Goal: Task Accomplishment & Management: Use online tool/utility

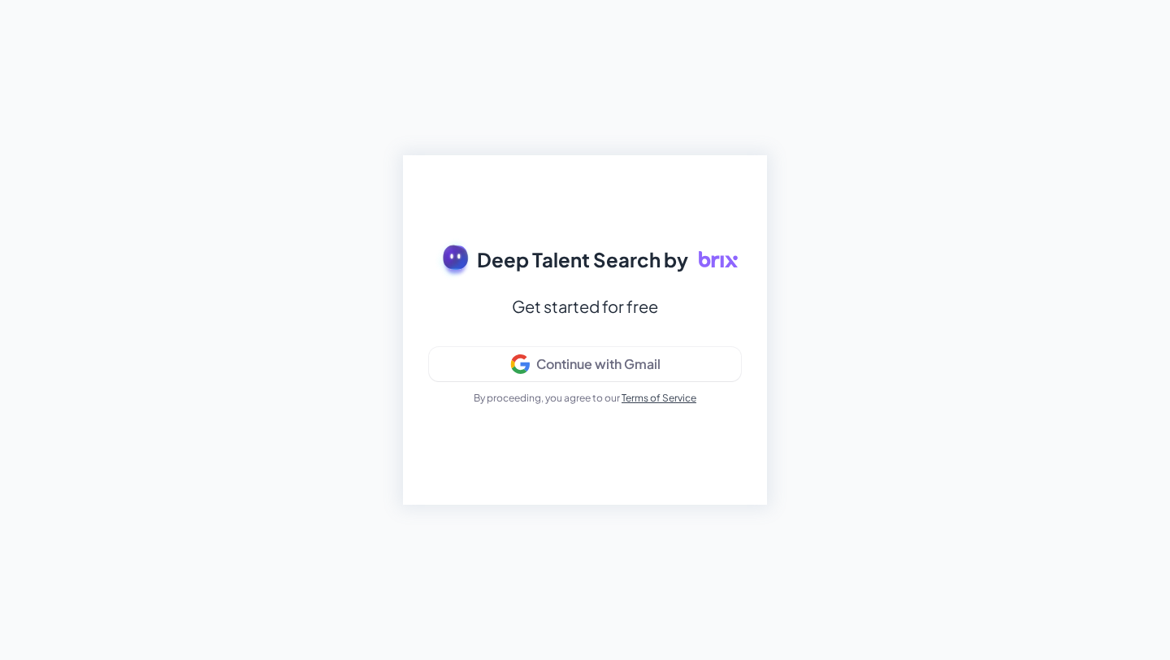
click at [1121, 35] on div "Deep Talent Search by Get started for free Continue with Gmail By proceeding, y…" at bounding box center [585, 330] width 1170 height 660
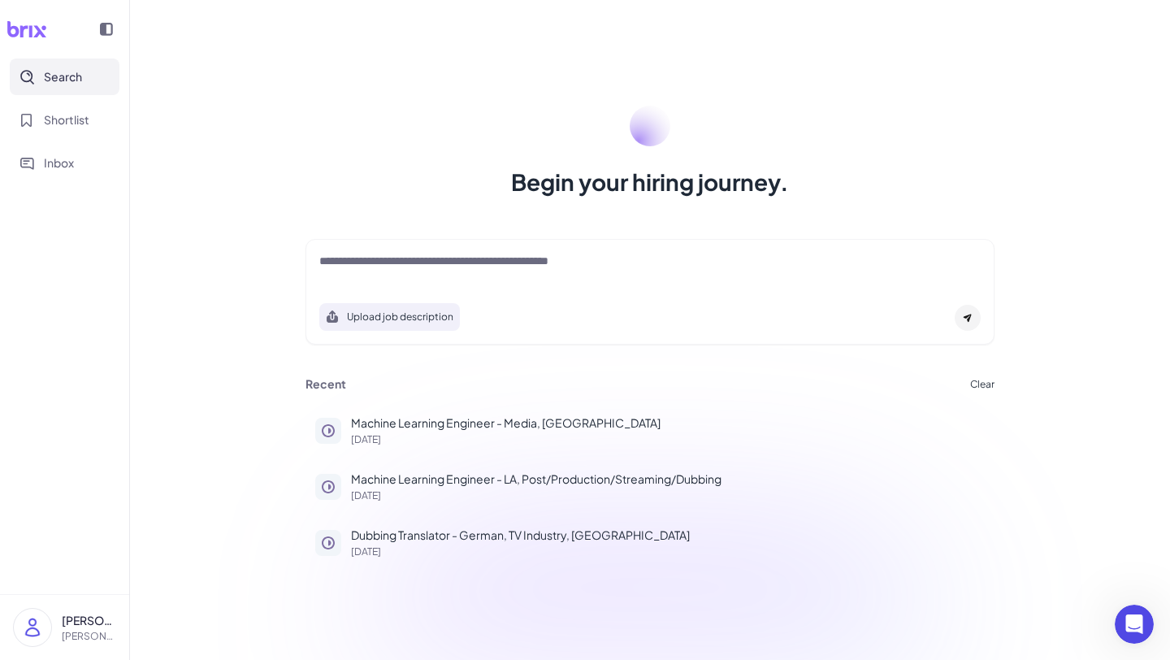
click at [489, 243] on div "Upload job description" at bounding box center [650, 292] width 689 height 106
click at [458, 256] on textarea at bounding box center [650, 263] width 662 height 20
click at [365, 267] on textarea at bounding box center [650, 263] width 662 height 20
click at [363, 267] on textarea at bounding box center [650, 263] width 662 height 20
click at [372, 262] on textarea at bounding box center [650, 263] width 662 height 20
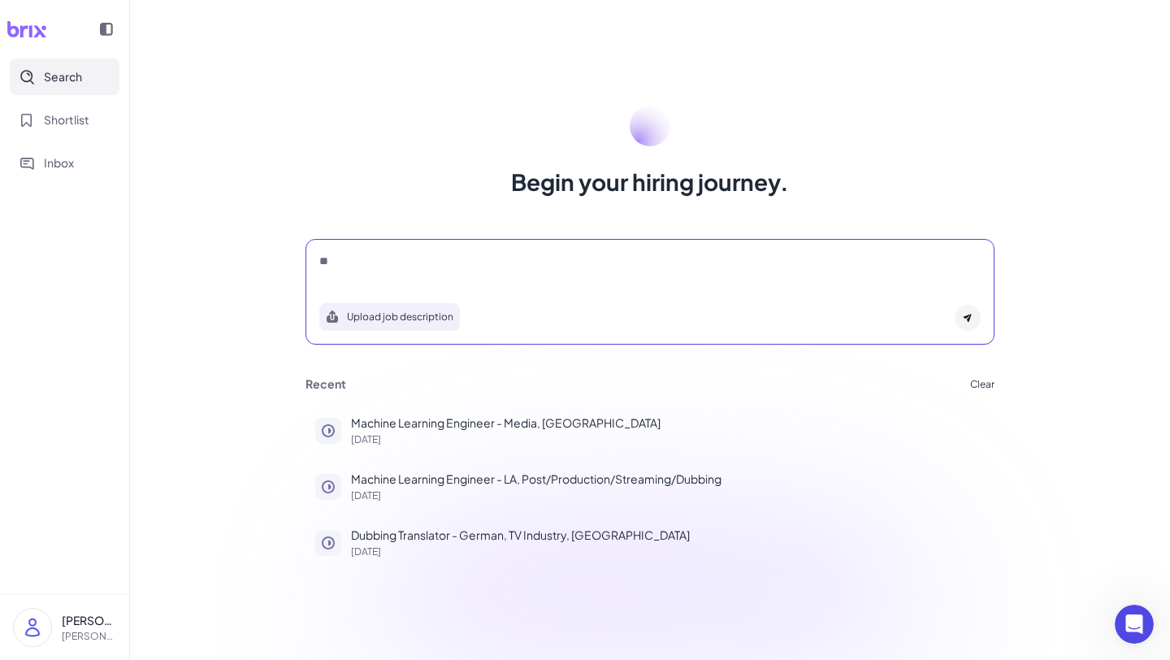
type textarea "*"
type textarea "*********"
click at [984, 383] on button "Clear" at bounding box center [983, 383] width 24 height 10
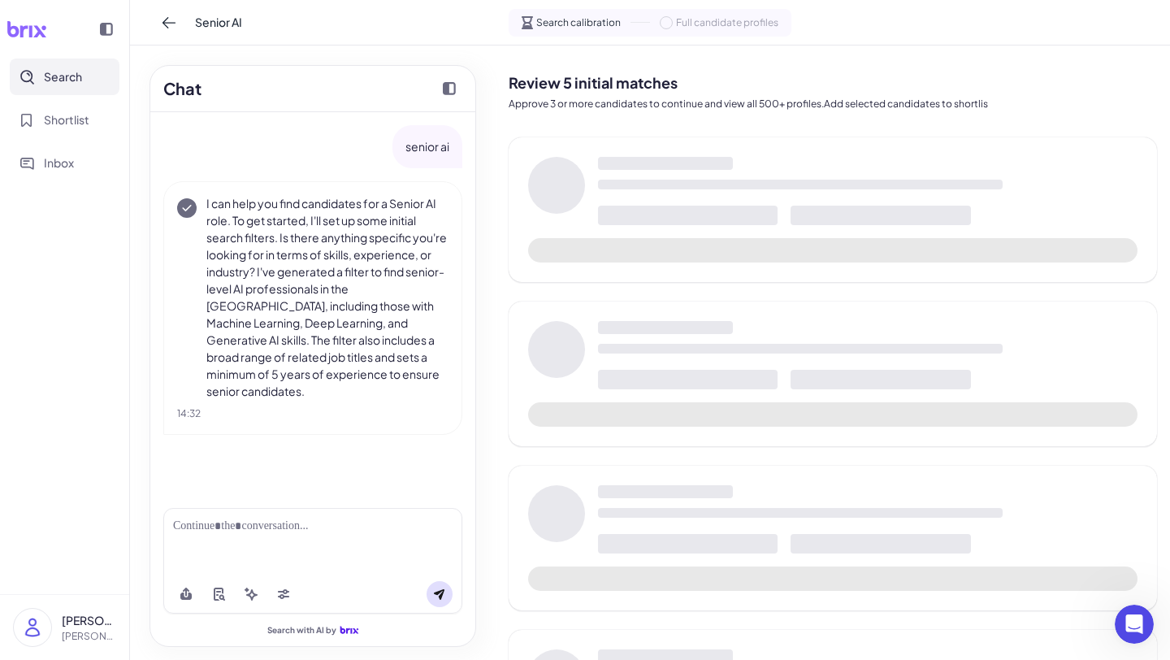
click at [244, 529] on div at bounding box center [313, 526] width 280 height 17
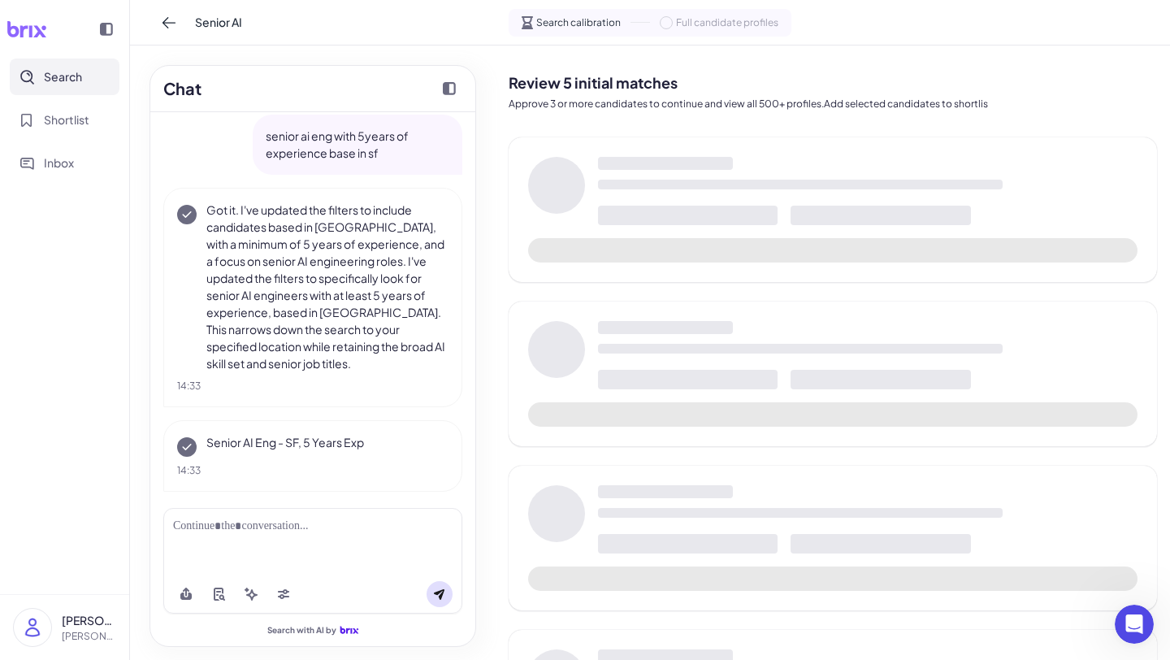
scroll to position [343, 0]
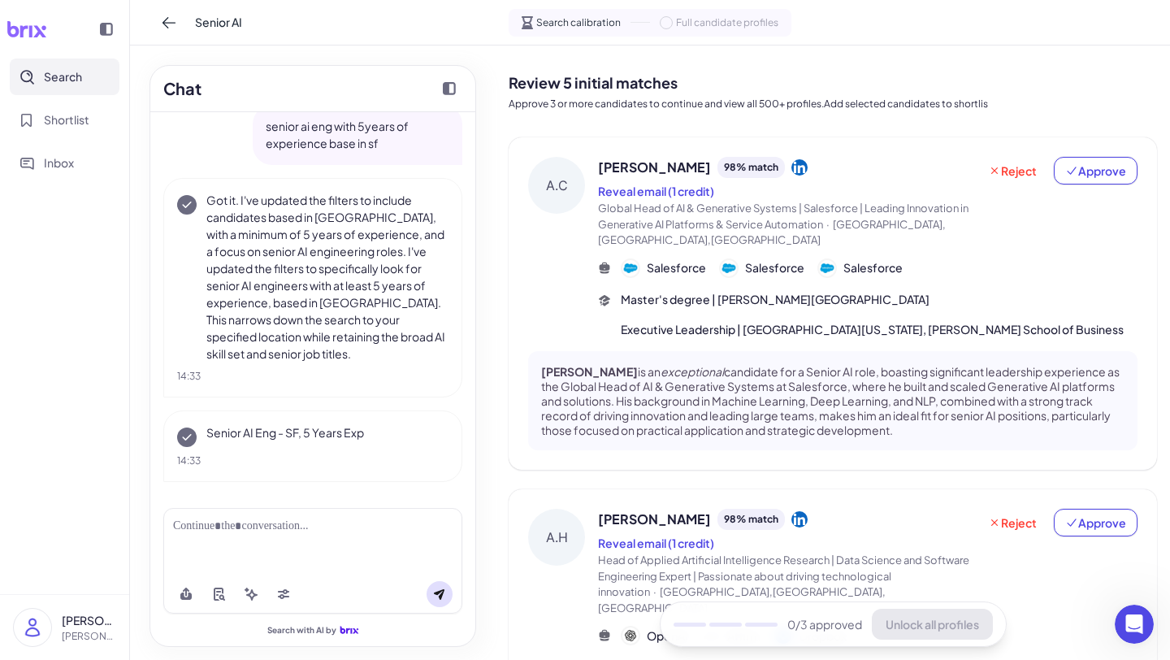
click at [620, 166] on span "[PERSON_NAME]" at bounding box center [654, 168] width 113 height 20
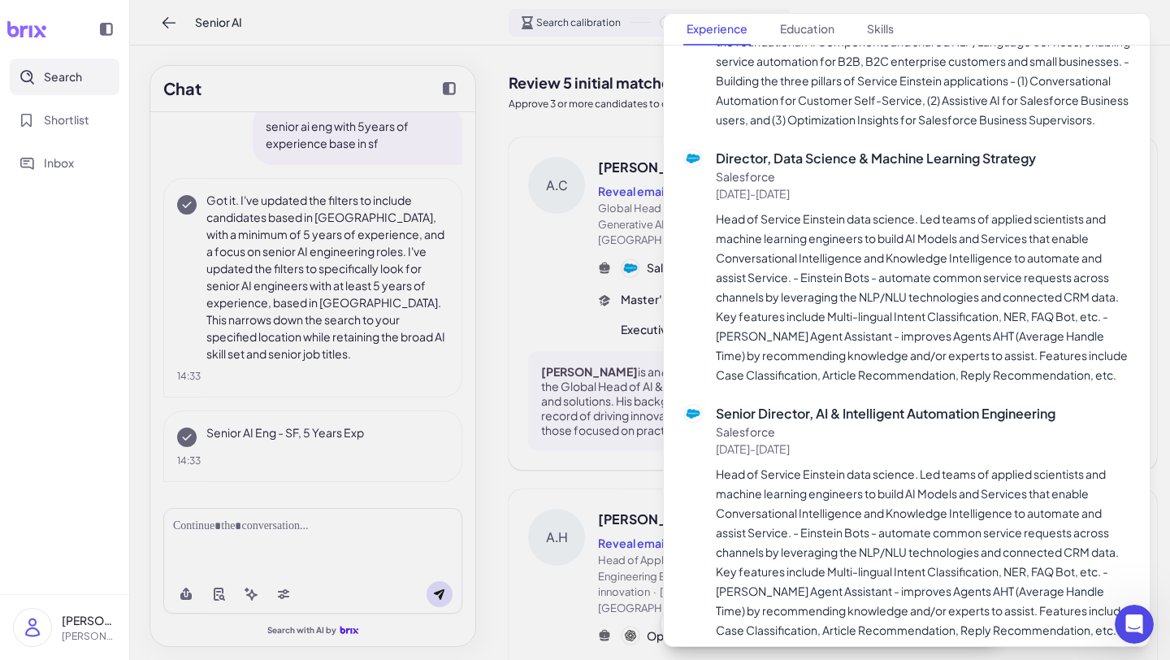
scroll to position [652, 0]
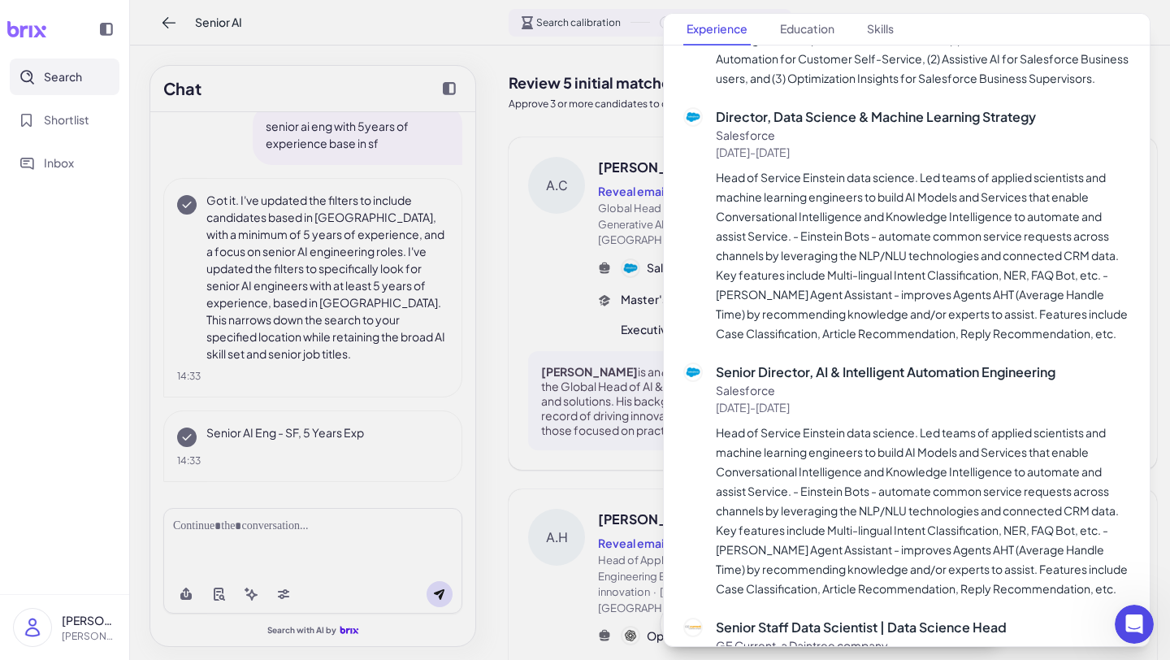
click at [518, 306] on div at bounding box center [585, 330] width 1170 height 660
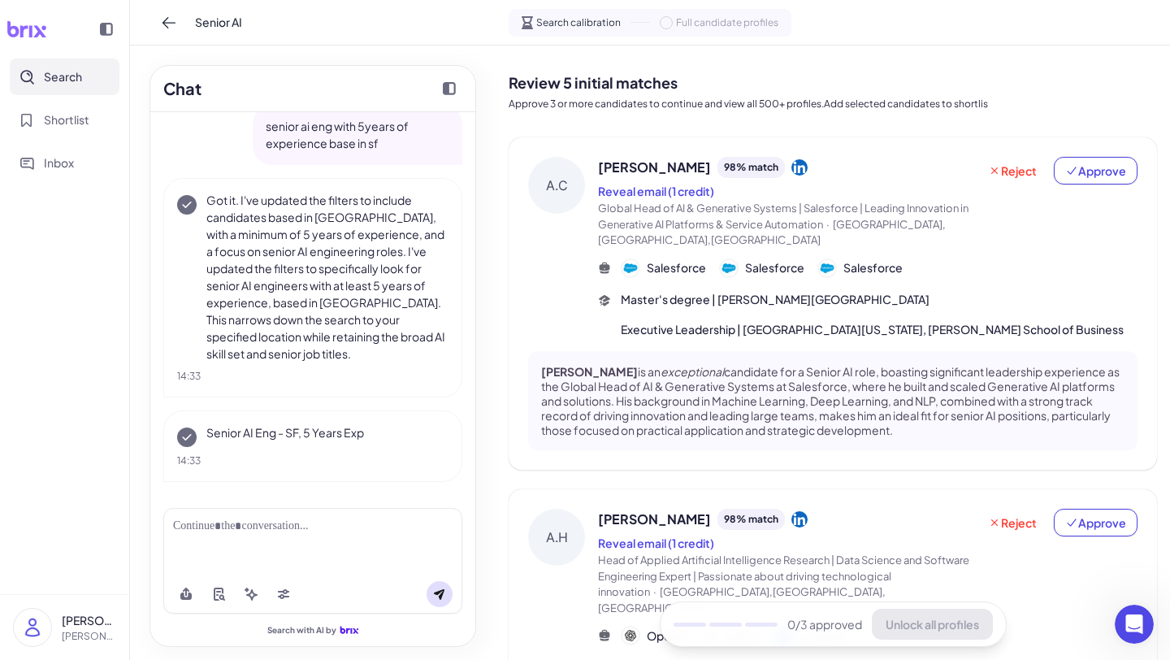
click at [792, 170] on icon at bounding box center [800, 167] width 16 height 16
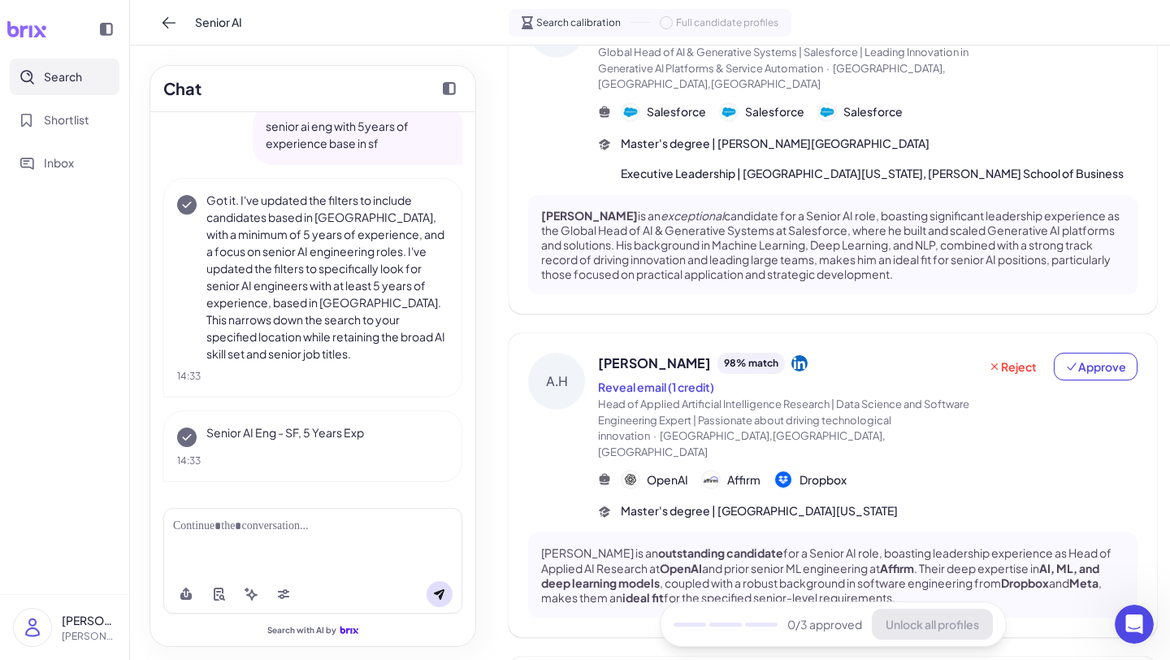
scroll to position [0, 0]
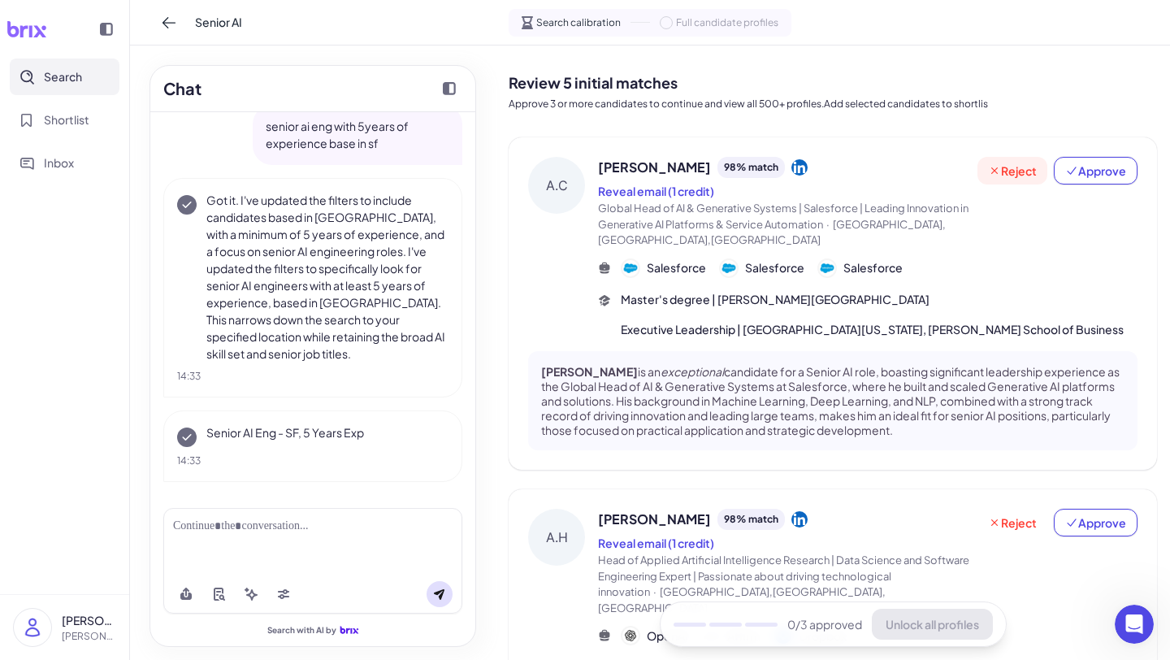
click at [1005, 163] on span "Reject" at bounding box center [1012, 171] width 49 height 16
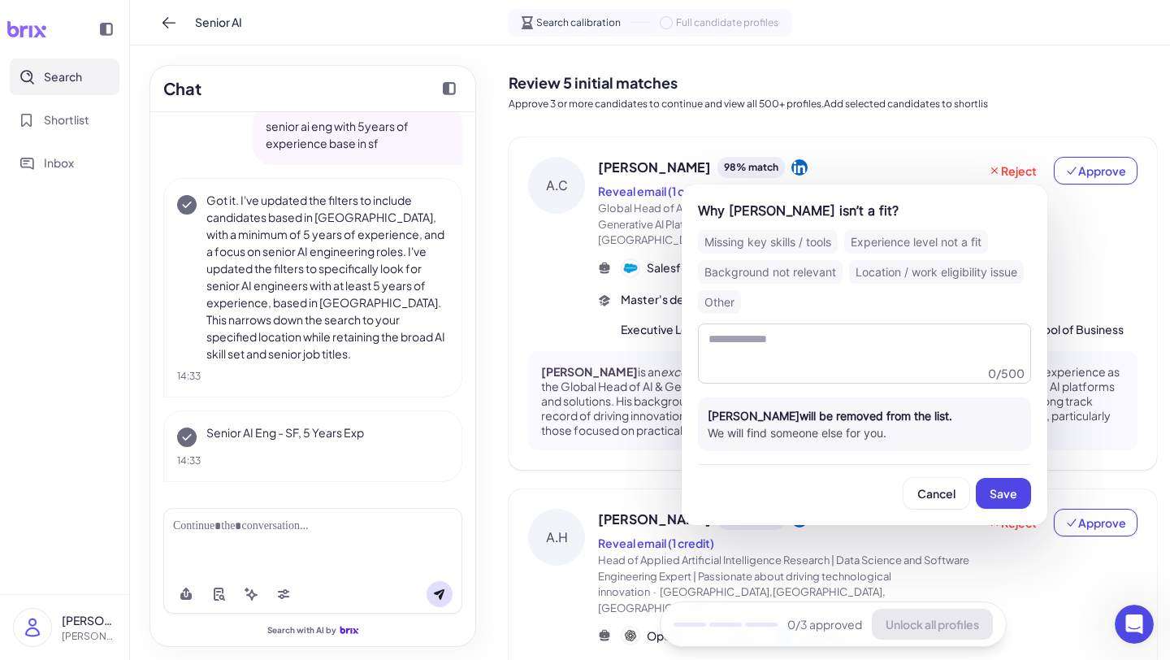
click at [768, 267] on div "Background not relevant" at bounding box center [770, 272] width 145 height 24
click at [1007, 506] on button "Save" at bounding box center [1003, 493] width 55 height 31
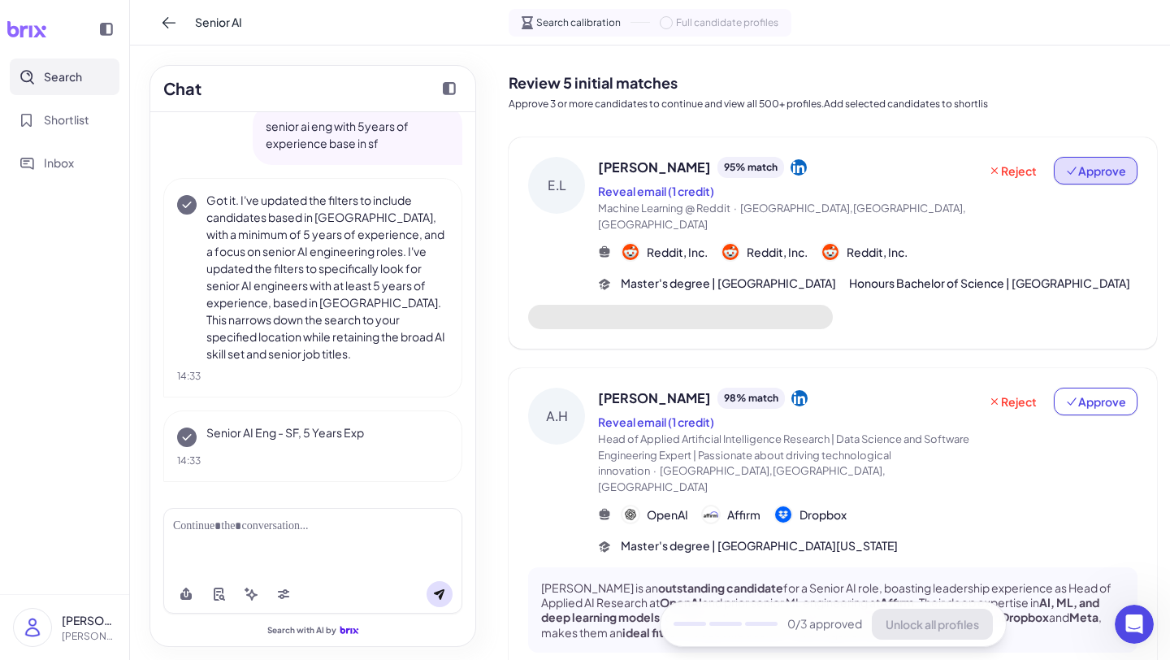
click at [1084, 171] on span "Approve" at bounding box center [1096, 171] width 61 height 16
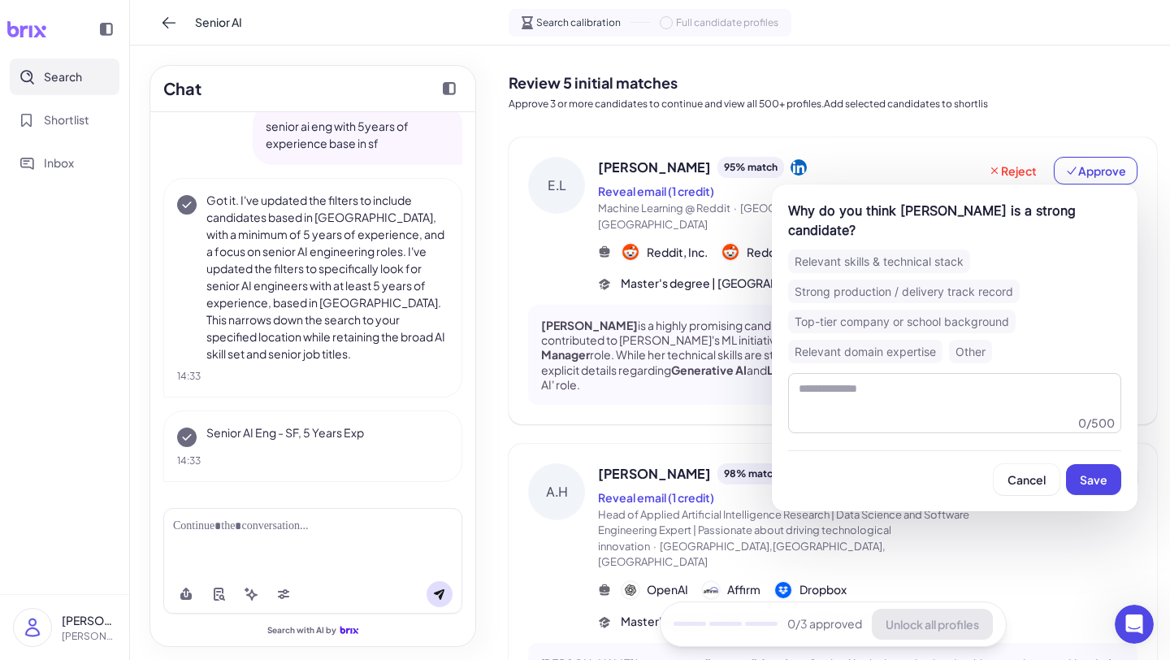
click at [887, 250] on div "Relevant skills & technical stack" at bounding box center [879, 262] width 182 height 24
click at [1095, 472] on span "Save" at bounding box center [1094, 479] width 28 height 15
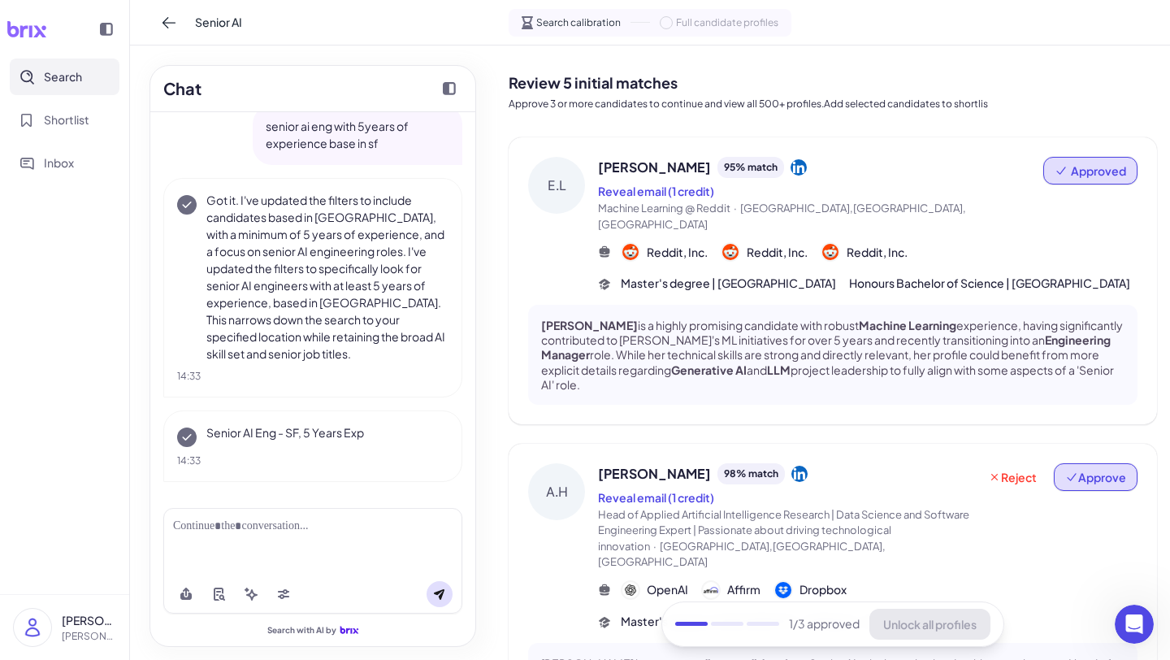
click at [1095, 491] on button "Approve" at bounding box center [1096, 477] width 84 height 28
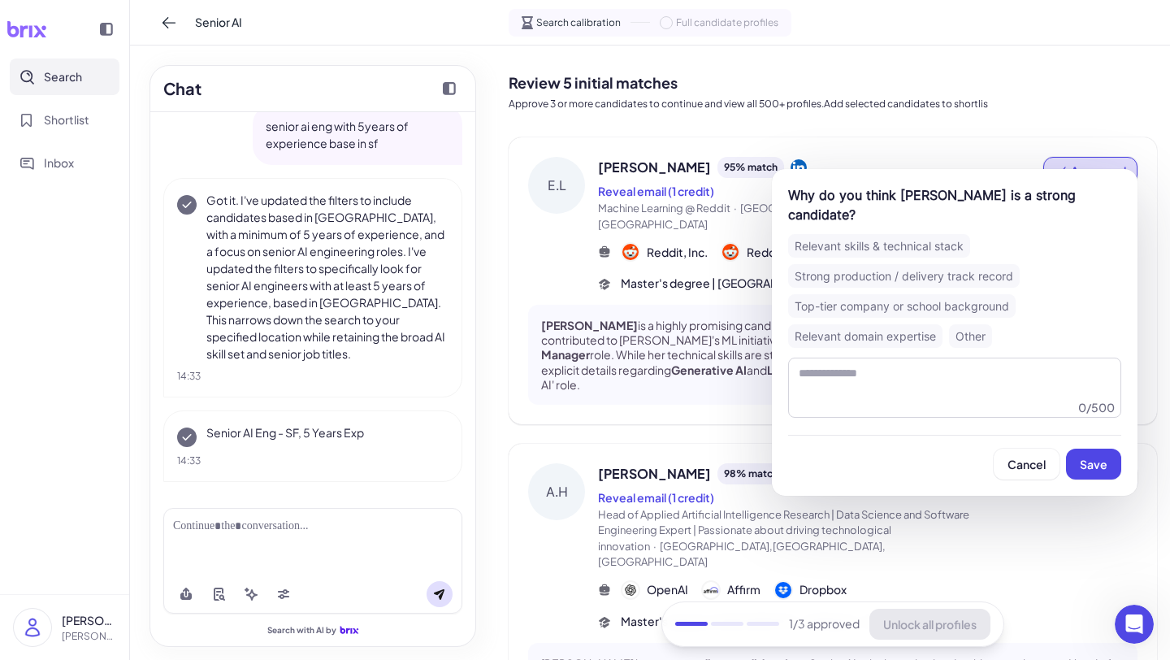
click at [923, 324] on div "Relevant domain expertise" at bounding box center [865, 336] width 154 height 24
click at [1081, 449] on button "Save" at bounding box center [1093, 464] width 55 height 31
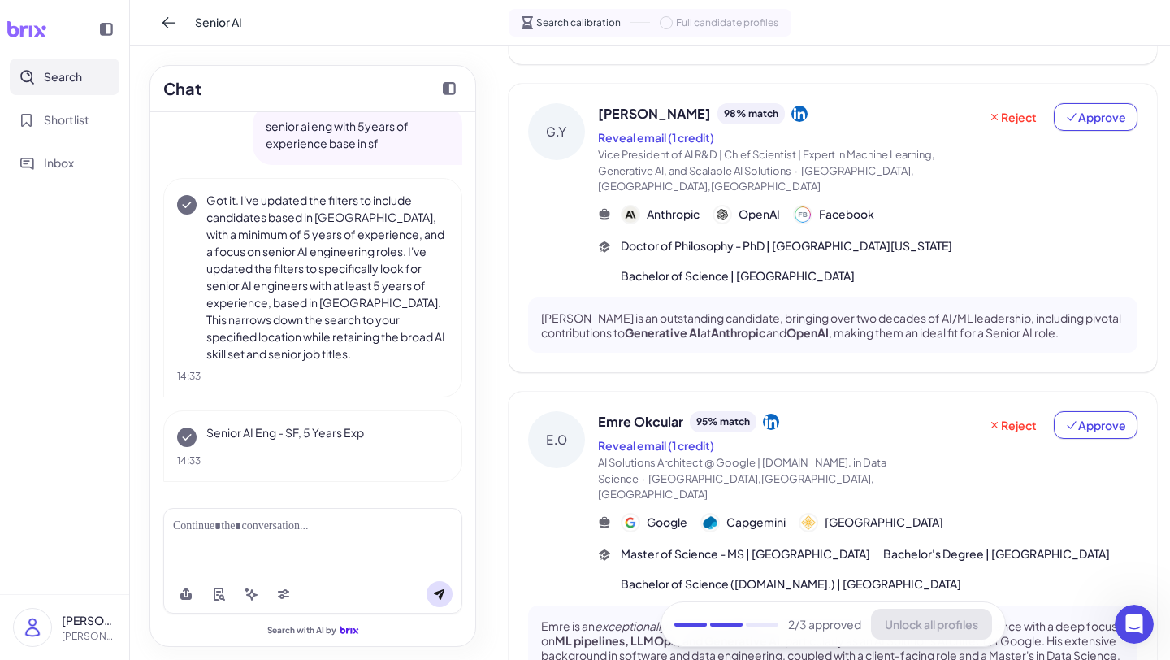
scroll to position [701, 0]
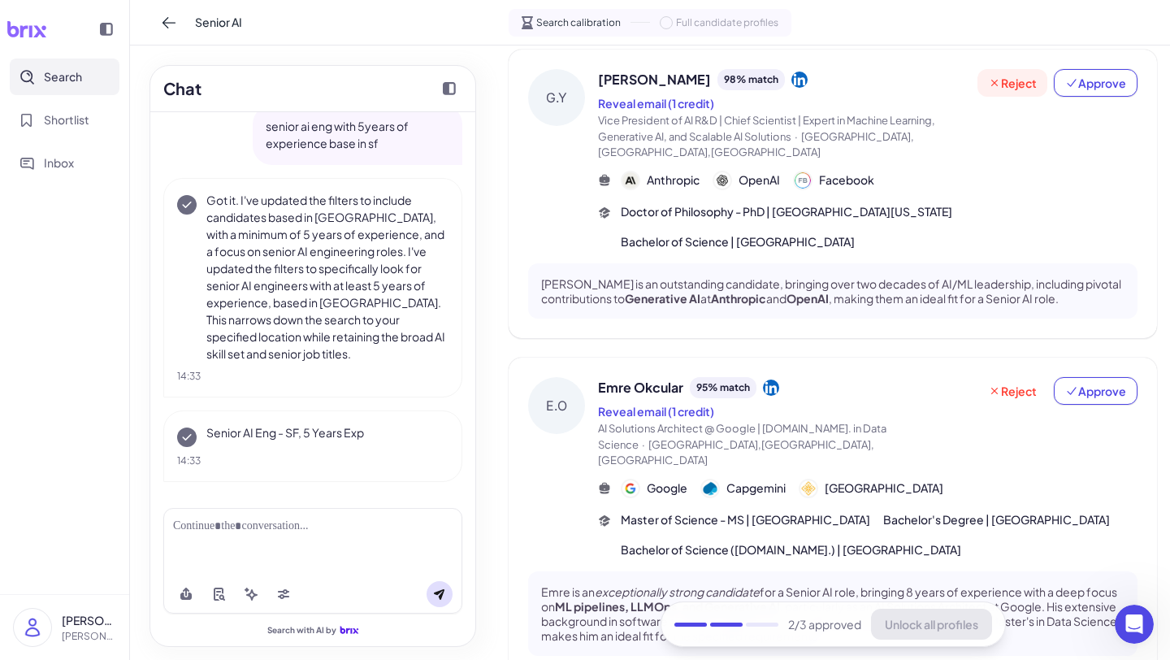
click at [1001, 97] on button "Reject" at bounding box center [1013, 83] width 70 height 28
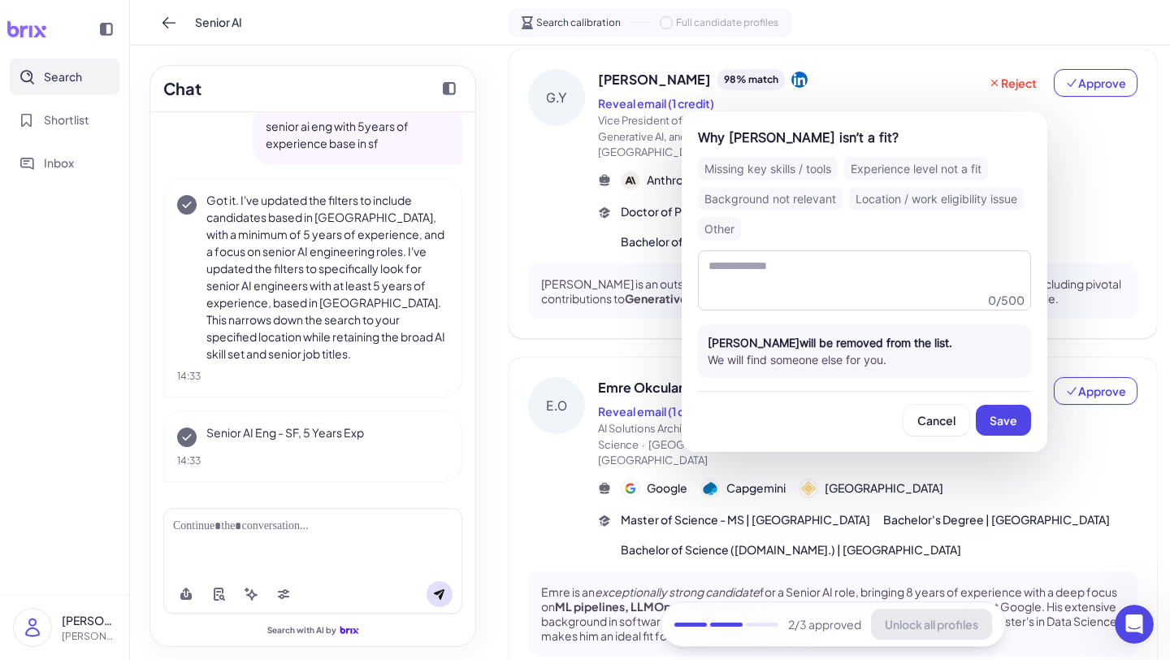
click at [810, 203] on div "Background not relevant" at bounding box center [770, 199] width 145 height 24
click at [1002, 420] on span "Save" at bounding box center [1004, 420] width 28 height 15
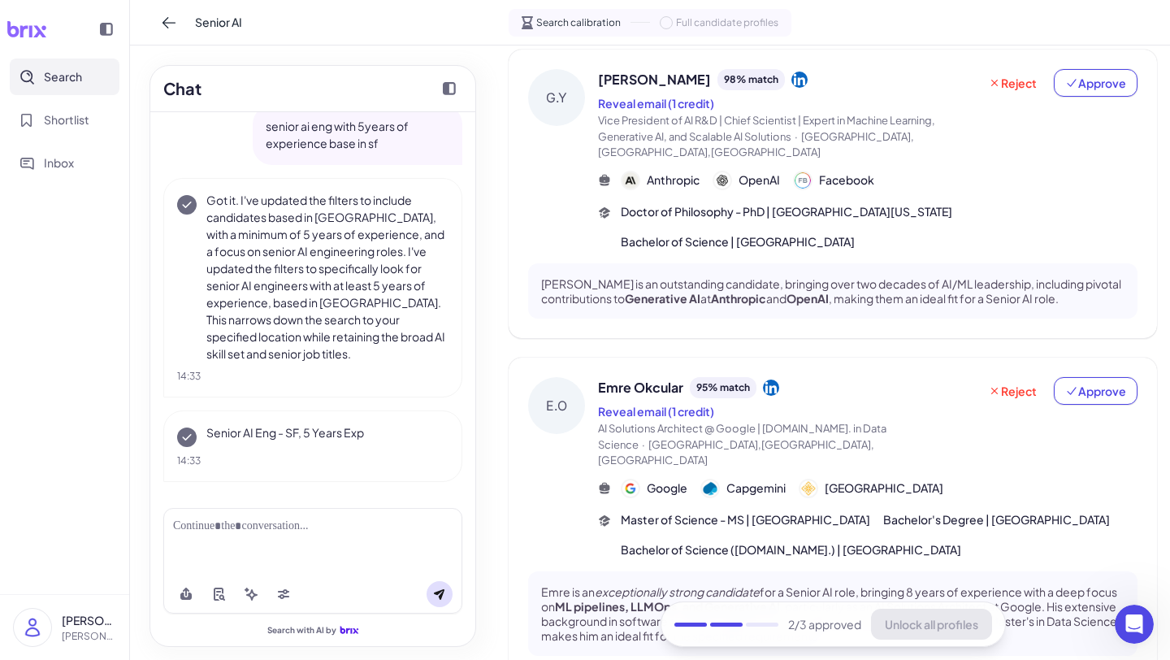
scroll to position [654, 0]
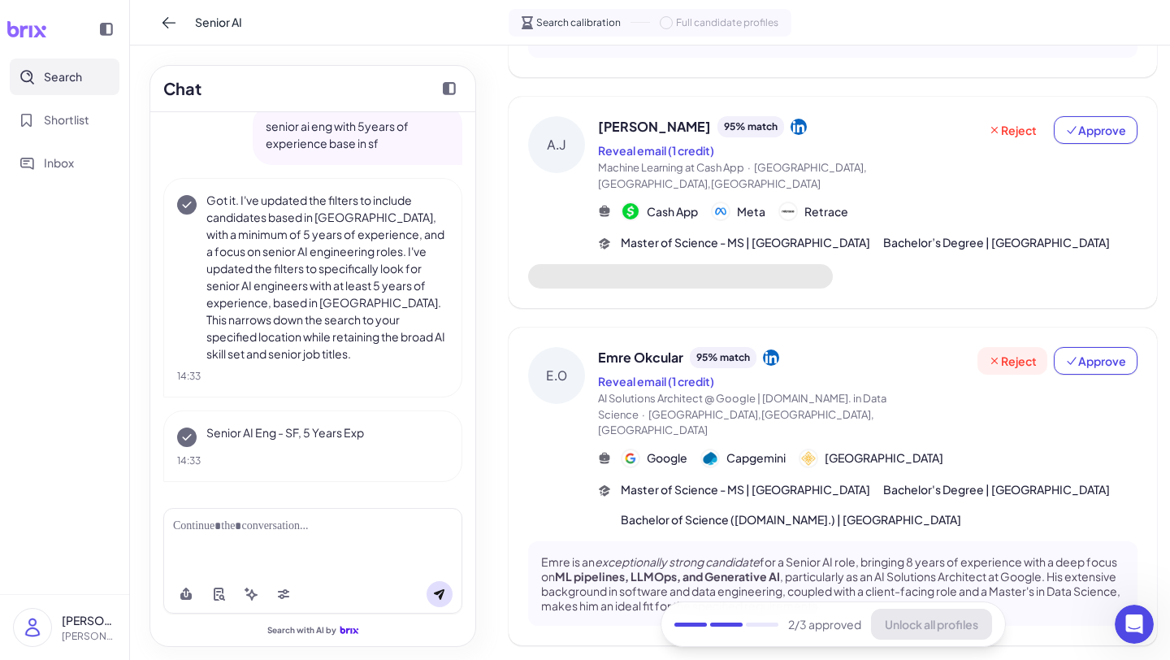
click at [1010, 353] on span "Reject" at bounding box center [1012, 361] width 49 height 16
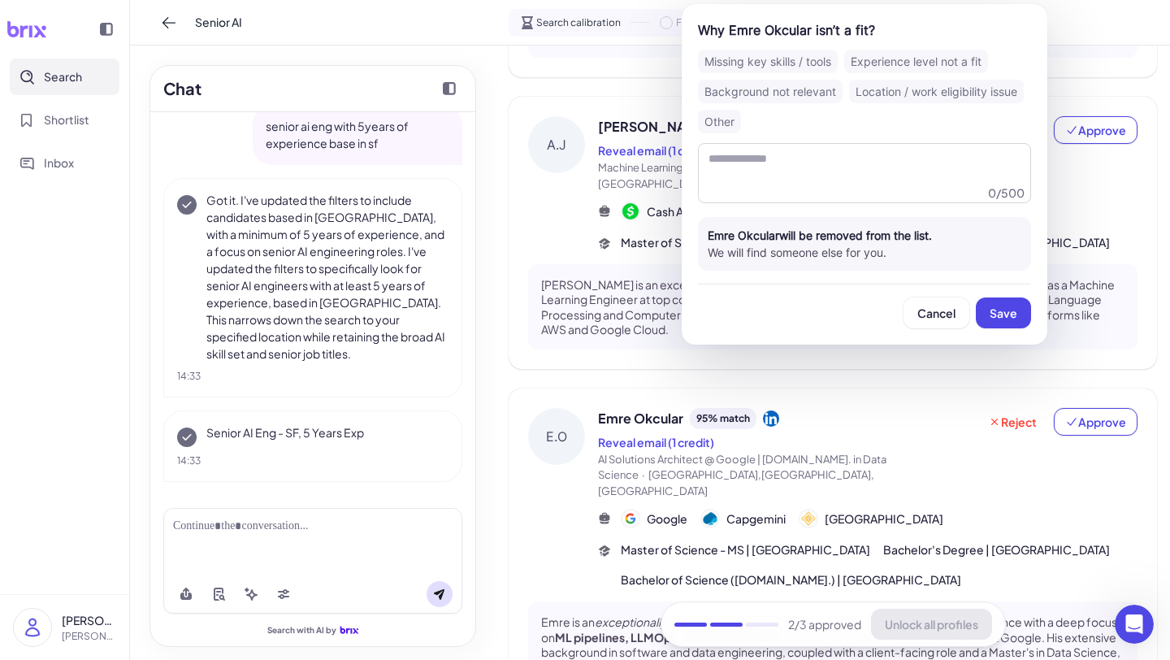
click at [774, 88] on div "Background not relevant" at bounding box center [770, 92] width 145 height 24
click at [1002, 320] on button "Save" at bounding box center [1003, 312] width 55 height 31
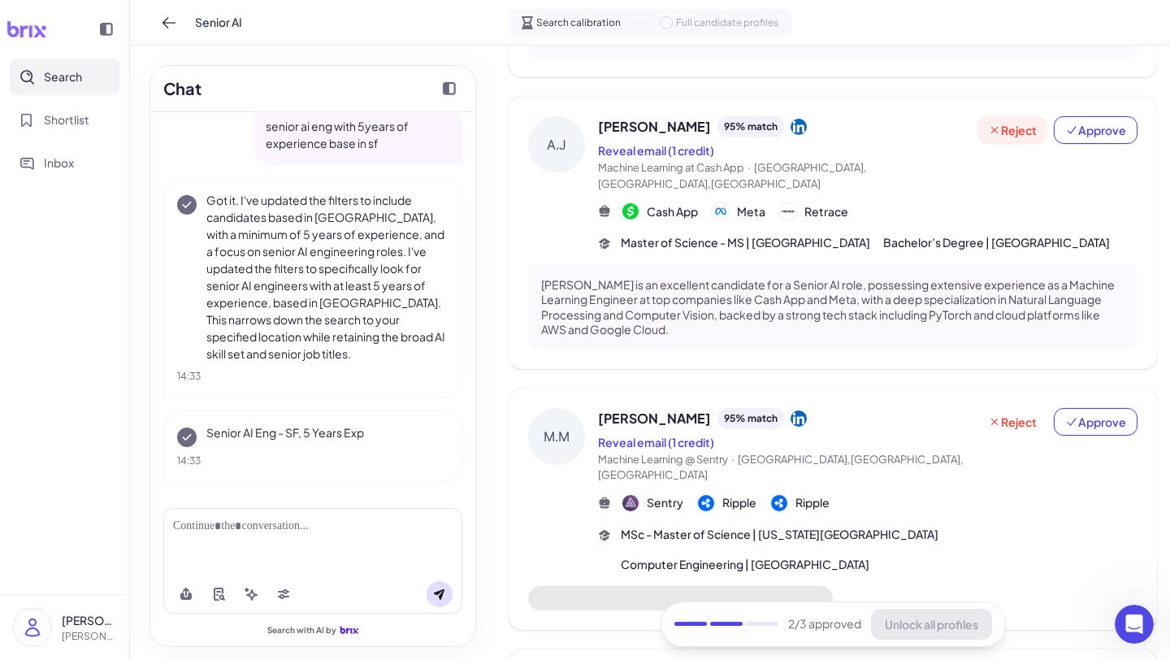
click at [1010, 138] on span "Reject" at bounding box center [1012, 130] width 49 height 16
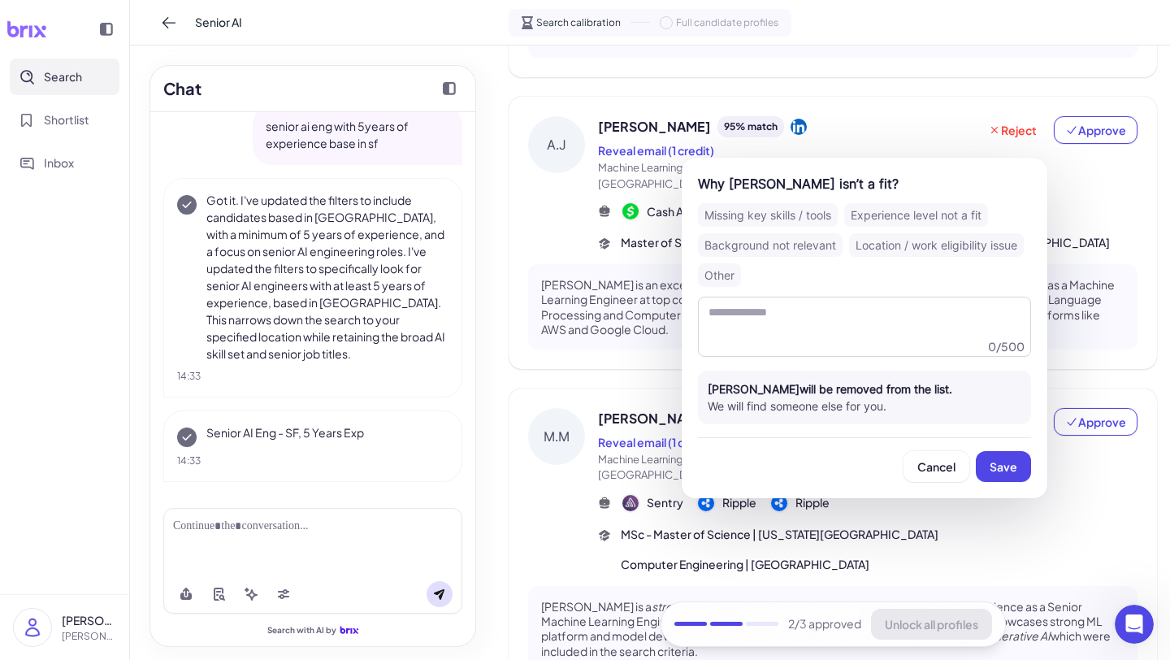
click at [871, 224] on div "Experience level not a fit" at bounding box center [917, 215] width 144 height 24
click at [1005, 468] on span "Save" at bounding box center [1004, 466] width 28 height 15
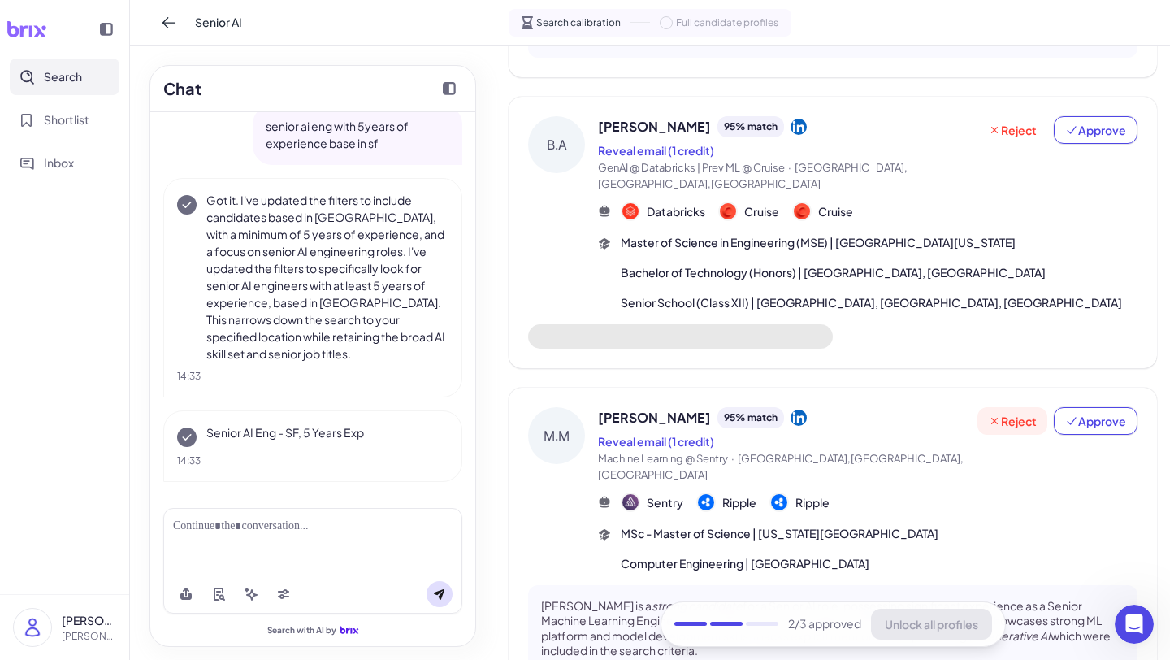
click at [1014, 423] on span "Reject" at bounding box center [1012, 421] width 49 height 16
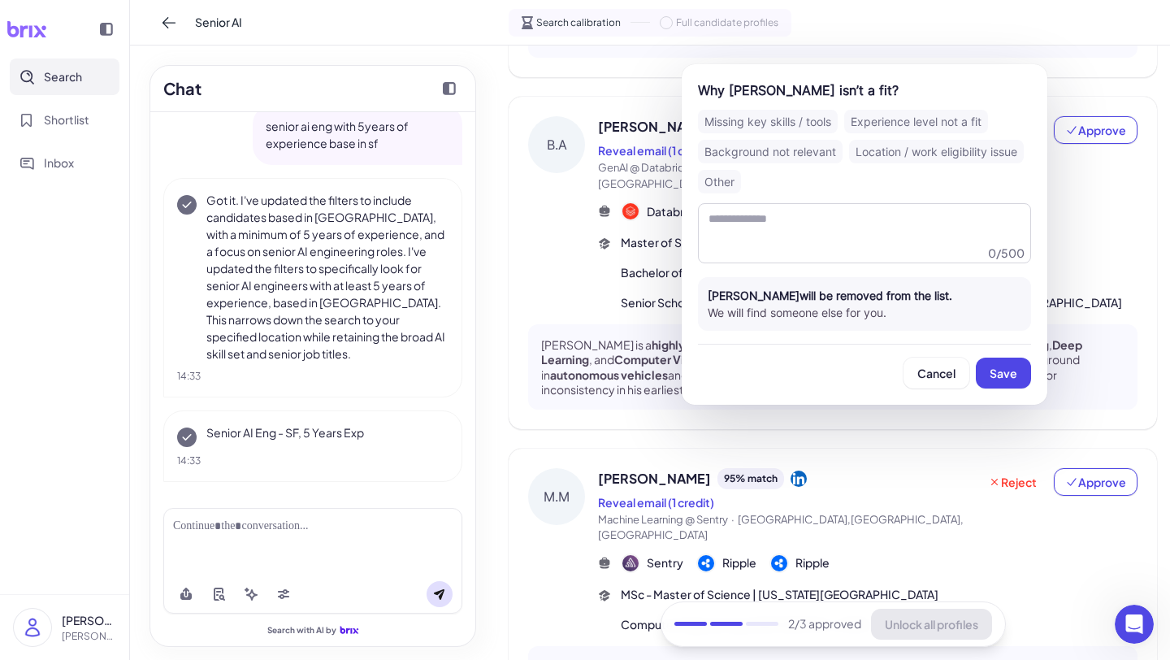
click at [871, 134] on div "Missing key skills / tools Experience level not a fit Background not relevant L…" at bounding box center [864, 152] width 333 height 84
click at [862, 116] on div "Experience level not a fit" at bounding box center [917, 122] width 144 height 24
click at [1013, 375] on span "Save" at bounding box center [1004, 373] width 28 height 15
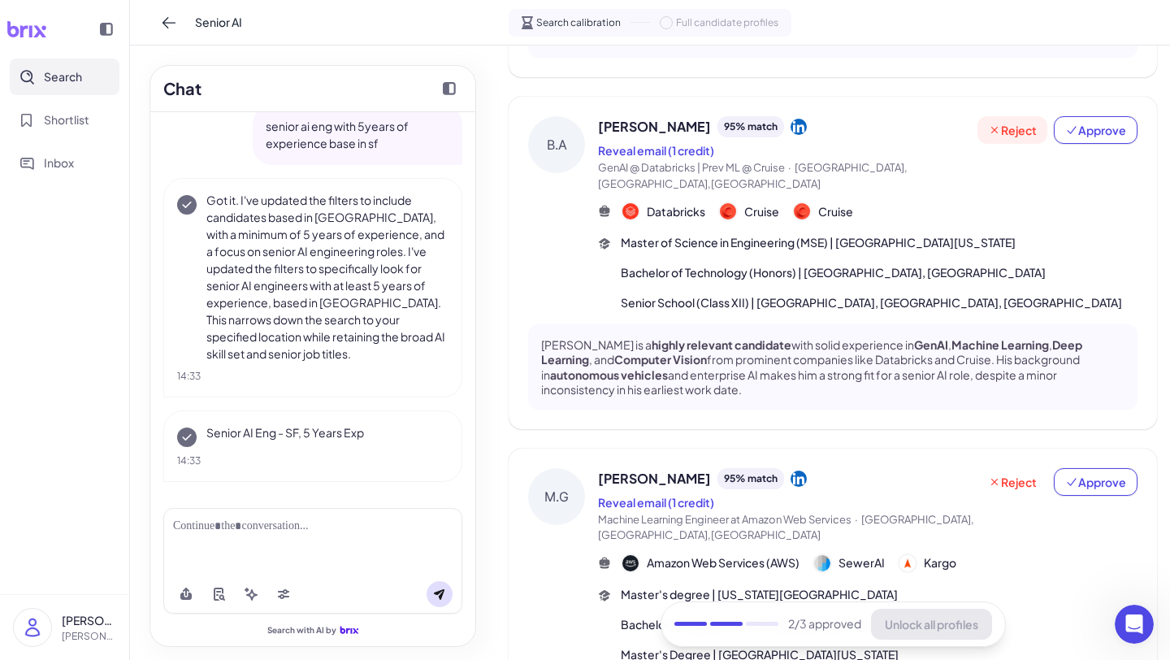
click at [1007, 138] on span "Reject" at bounding box center [1012, 130] width 49 height 16
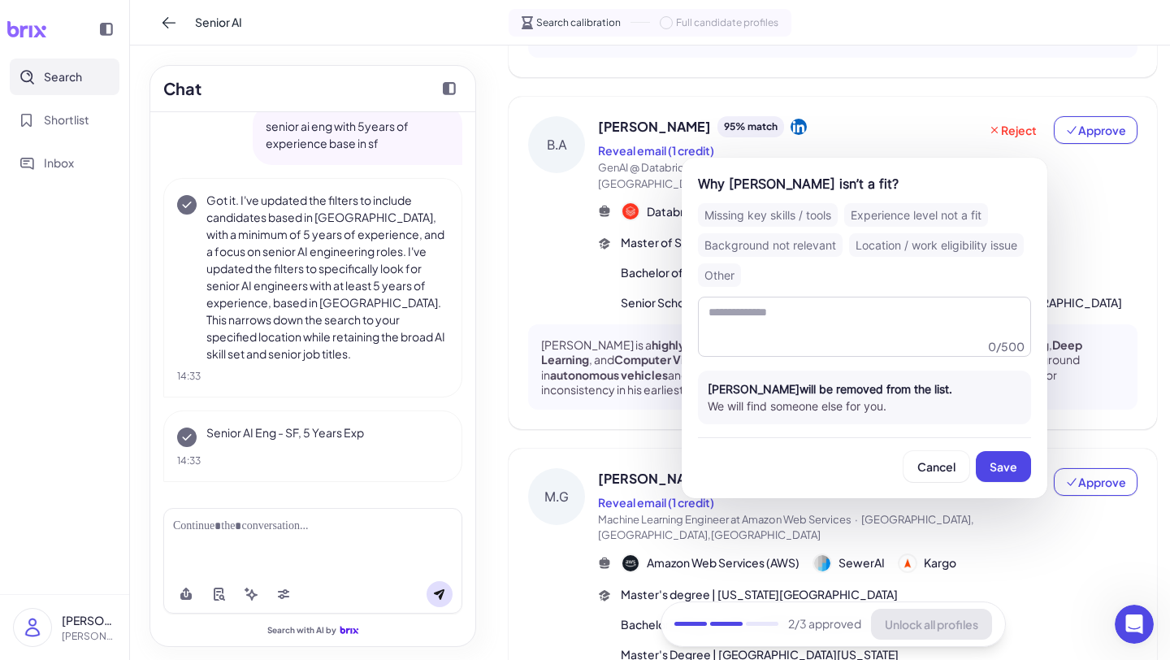
click at [778, 207] on div "Missing key skills / tools" at bounding box center [768, 215] width 140 height 24
click at [994, 461] on span "Save" at bounding box center [1004, 466] width 28 height 15
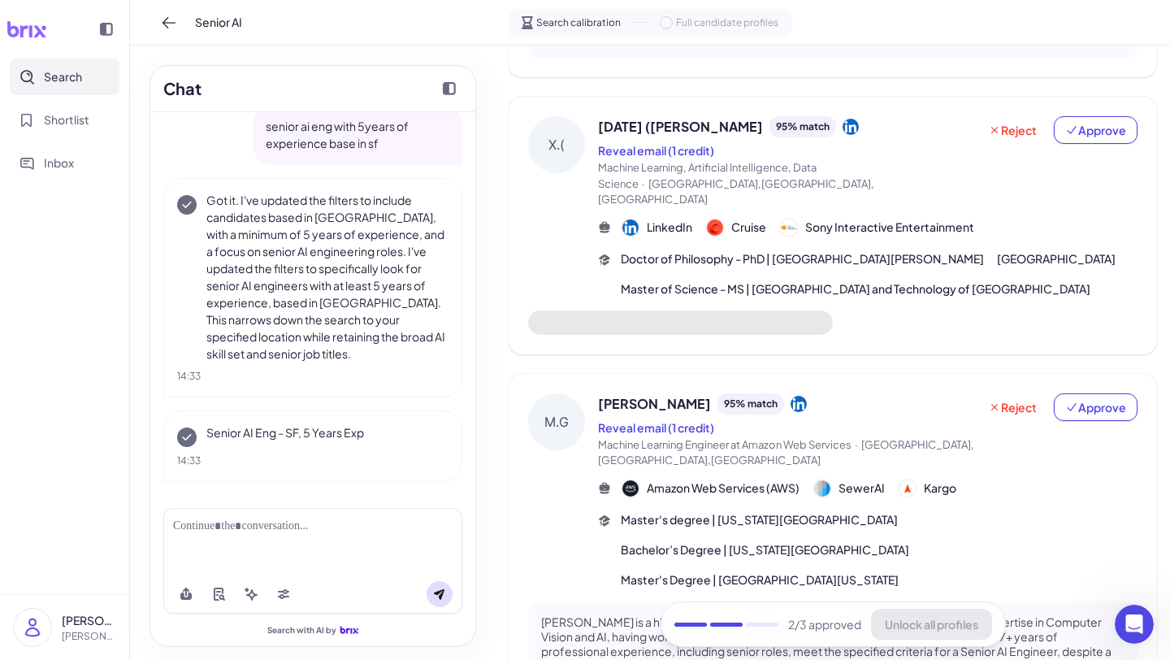
click at [1014, 160] on div "Reject Approve" at bounding box center [1058, 162] width 160 height 92
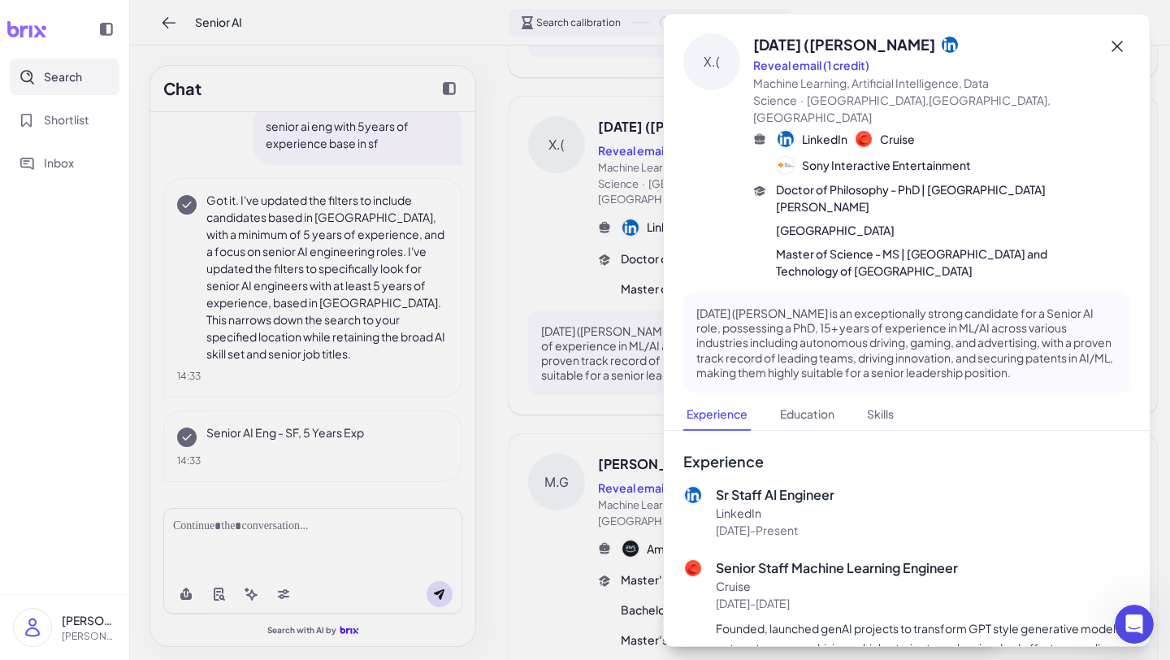
click at [1122, 45] on icon at bounding box center [1118, 47] width 20 height 20
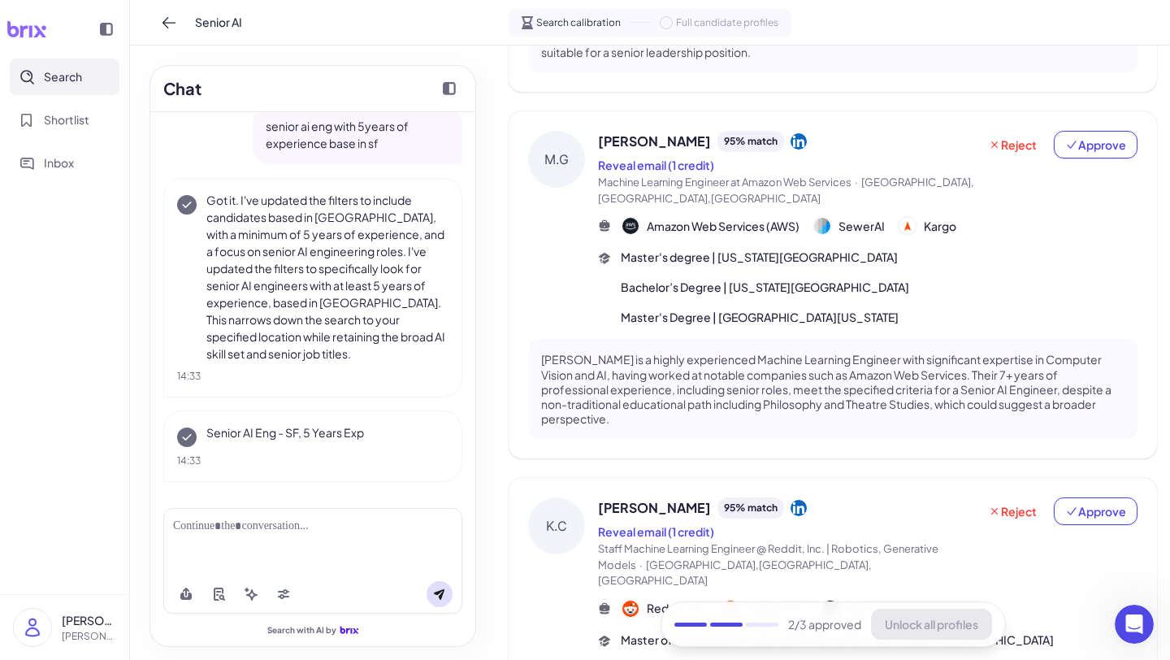
scroll to position [974, 0]
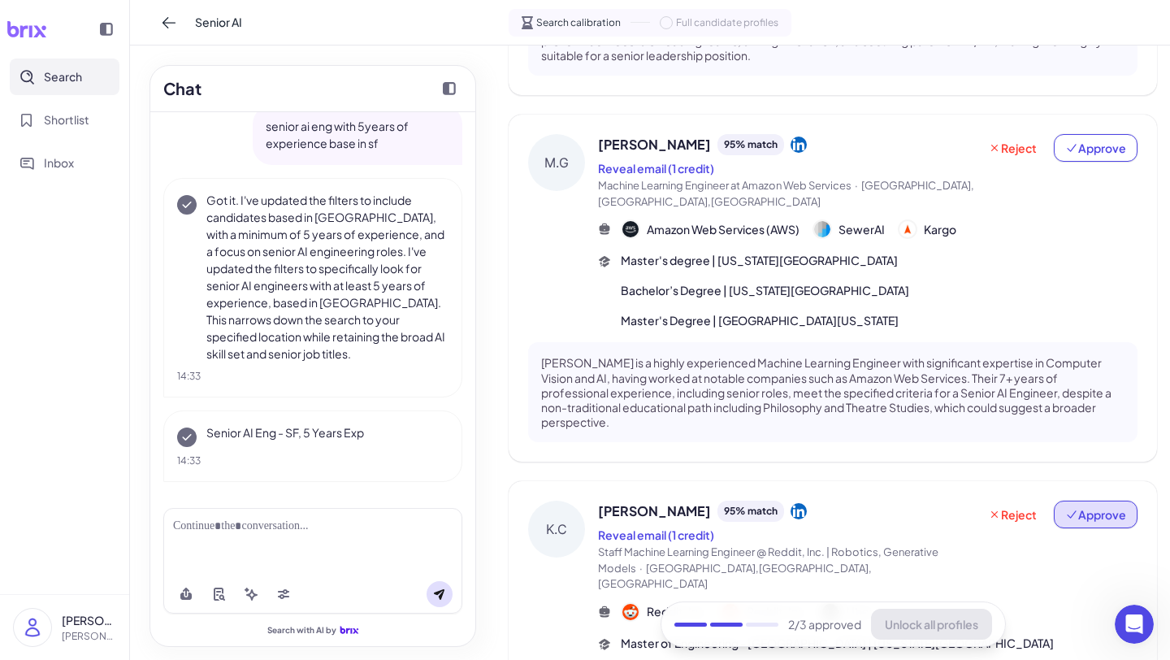
click at [1090, 523] on button "Approve" at bounding box center [1096, 515] width 84 height 28
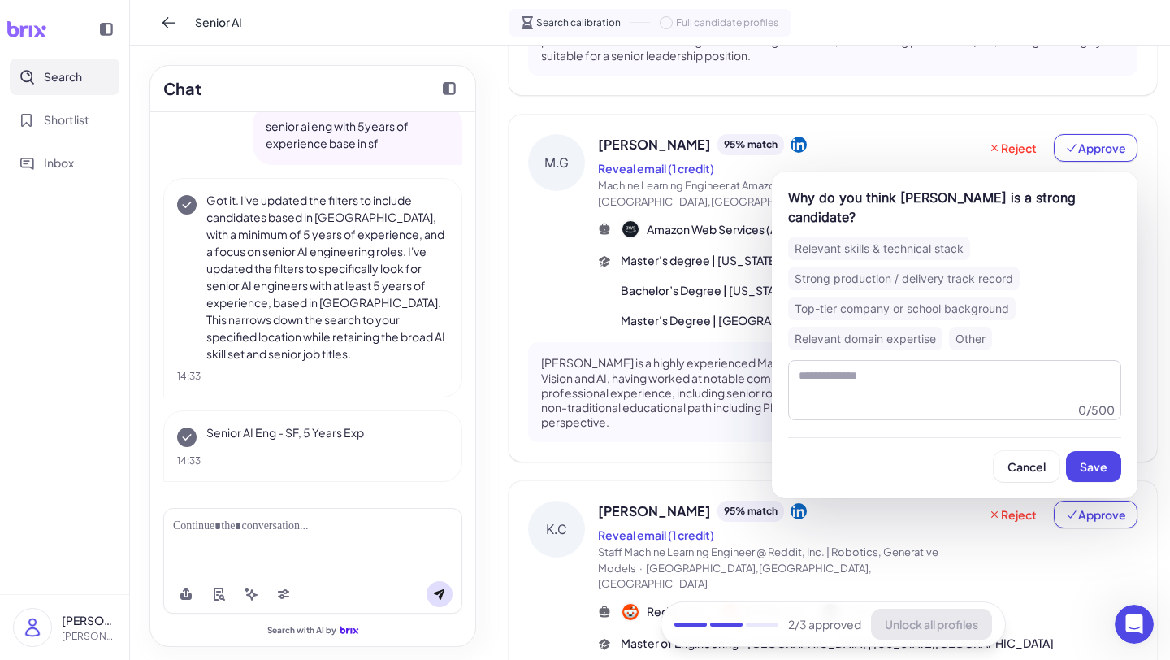
click at [897, 251] on div "Relevant skills & technical stack" at bounding box center [879, 249] width 182 height 24
click at [1088, 467] on span "Save" at bounding box center [1094, 466] width 28 height 15
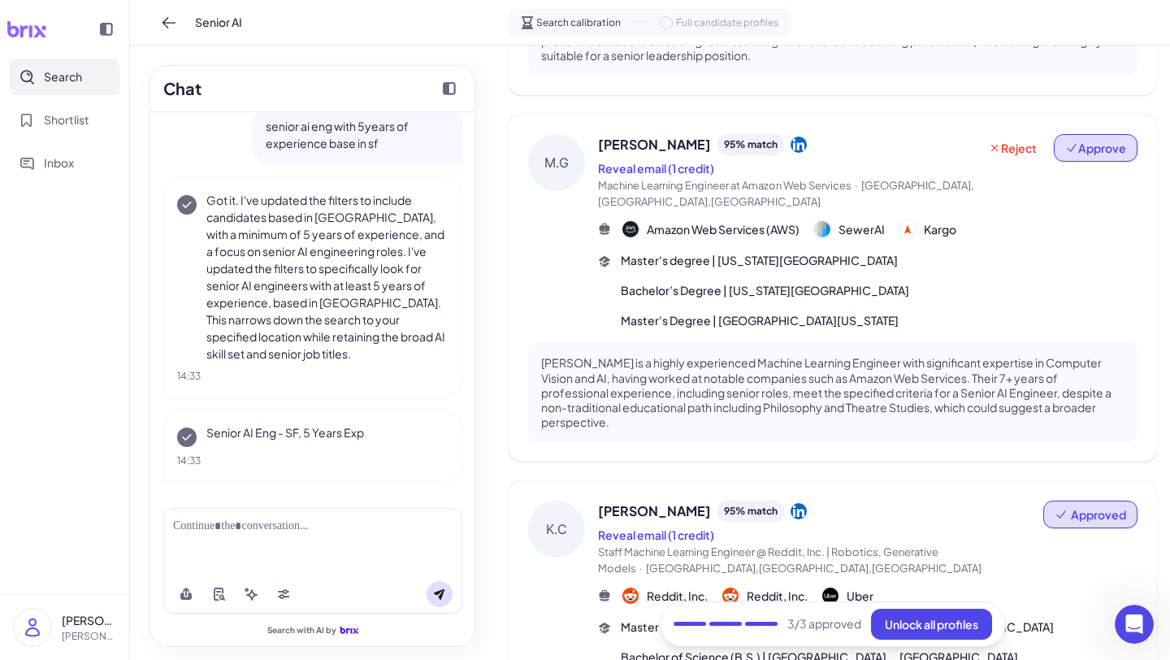
click at [1098, 140] on span "Approve" at bounding box center [1096, 148] width 61 height 16
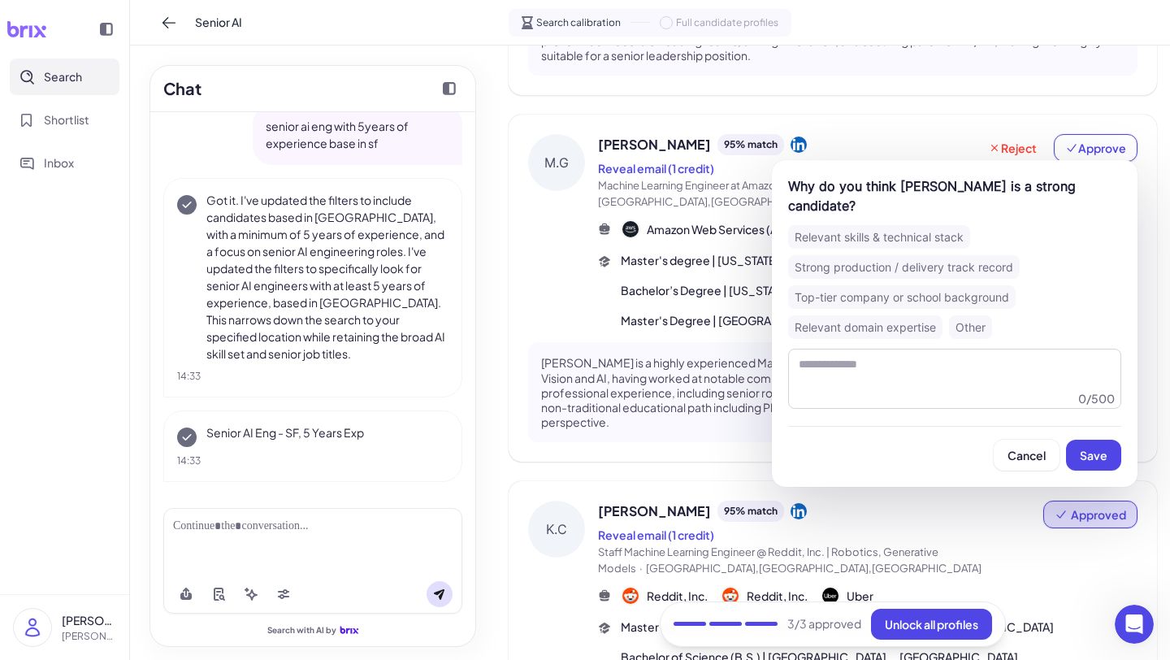
click at [866, 258] on div "Strong production / delivery track record" at bounding box center [904, 267] width 232 height 24
click at [1096, 465] on button "Save" at bounding box center [1093, 455] width 55 height 31
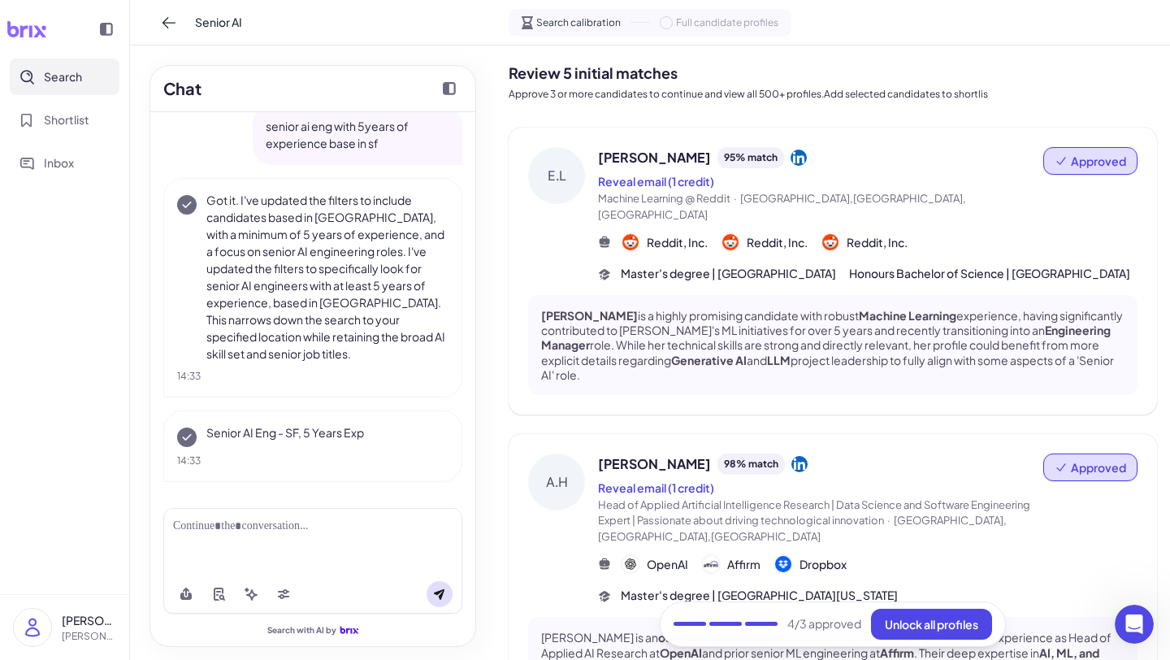
scroll to position [5, 0]
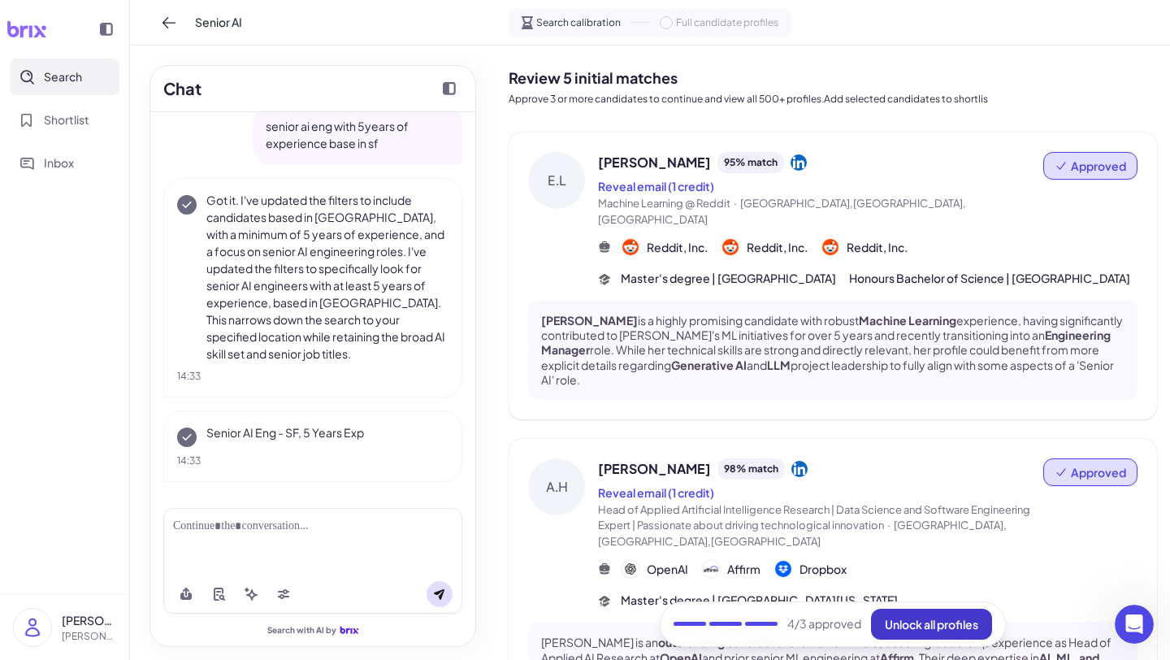
click at [908, 625] on span "Unlock all profiles" at bounding box center [931, 624] width 93 height 15
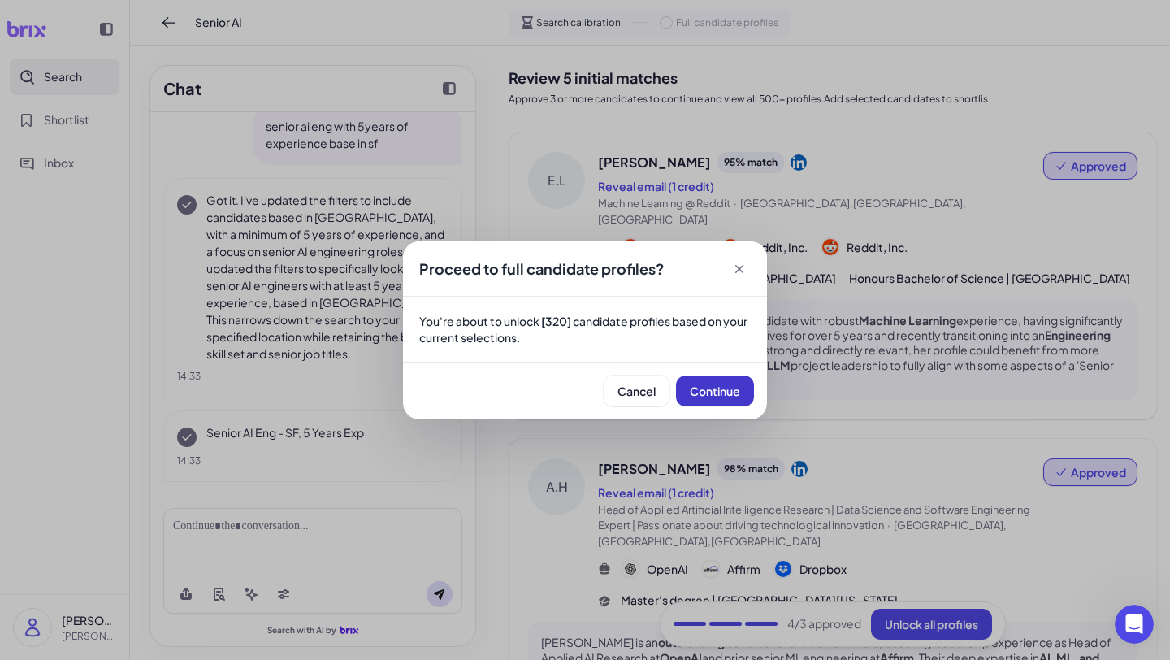
click at [703, 389] on span "Continue" at bounding box center [715, 391] width 50 height 15
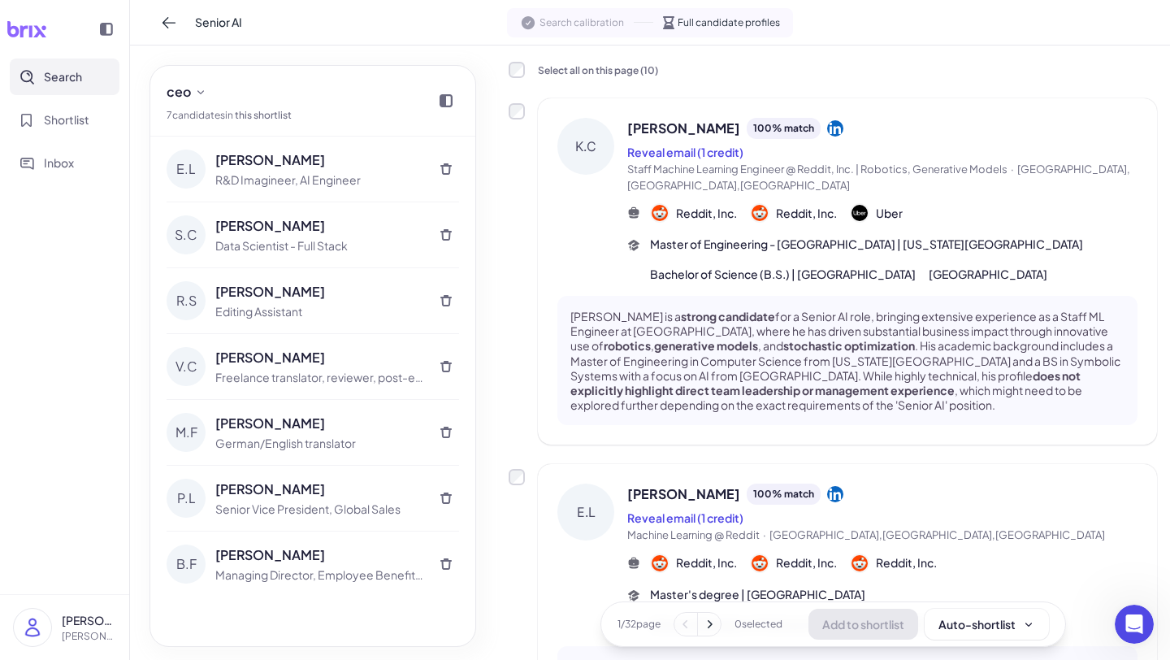
scroll to position [0, 0]
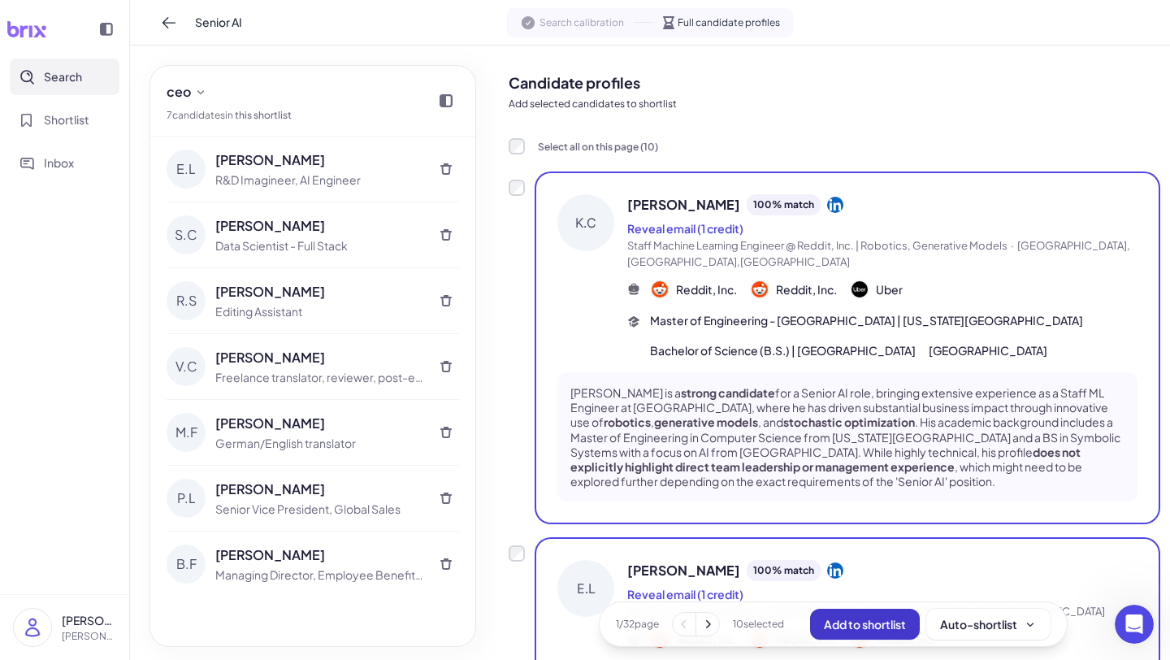
click at [871, 621] on span "Add to shortlist" at bounding box center [865, 624] width 82 height 15
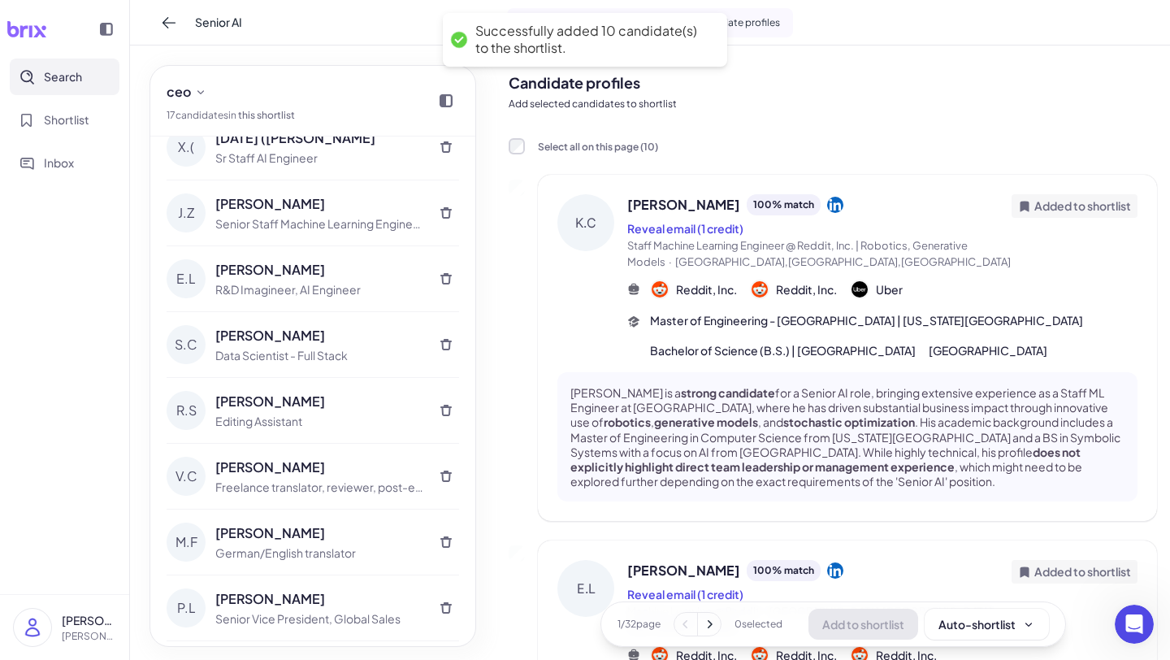
scroll to position [609, 0]
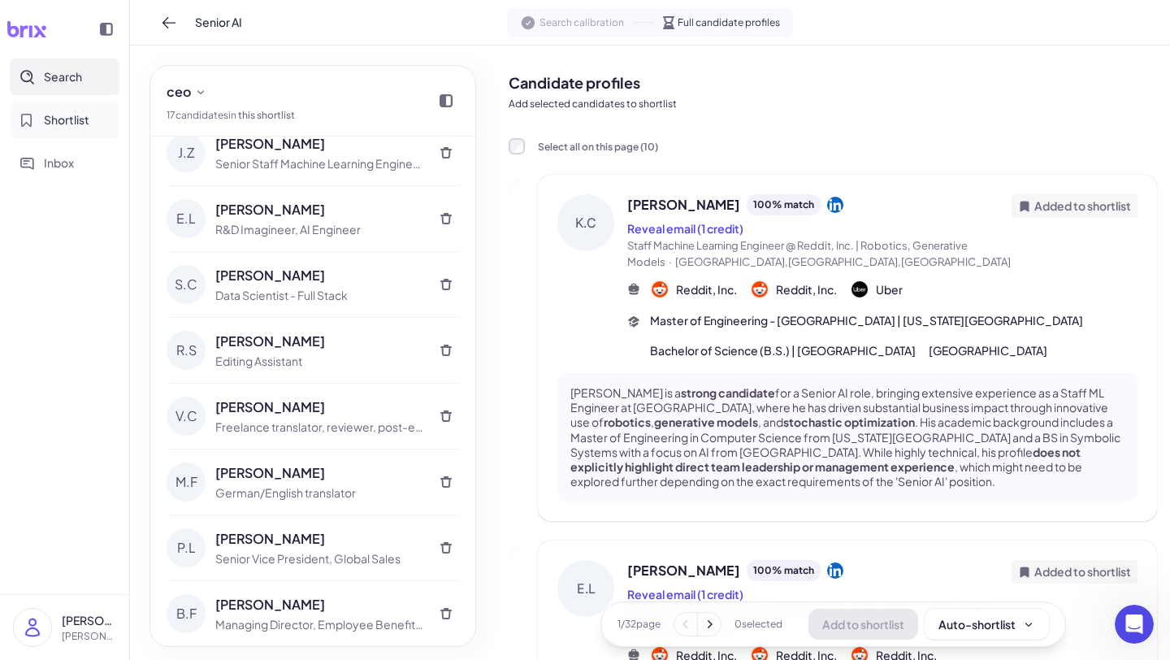
click at [52, 130] on button "Shortlist" at bounding box center [65, 120] width 110 height 37
